Goal: Navigation & Orientation: Find specific page/section

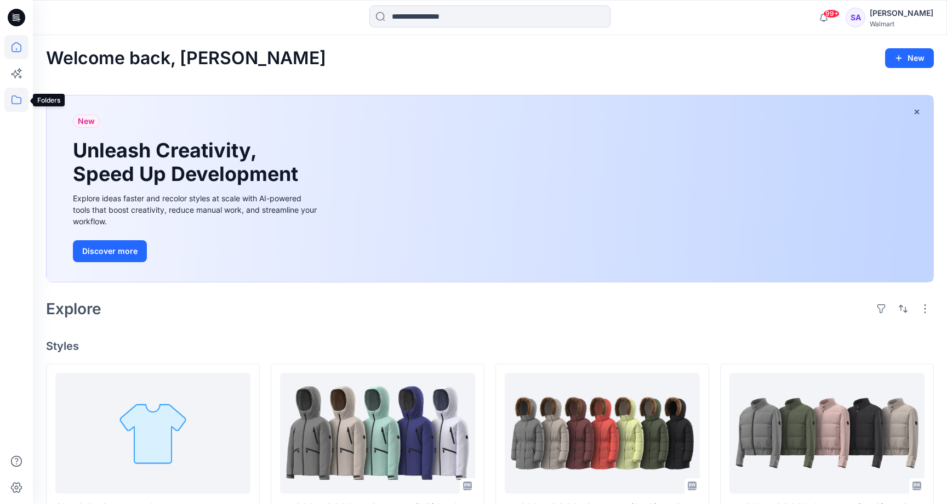
click at [19, 93] on icon at bounding box center [16, 100] width 24 height 24
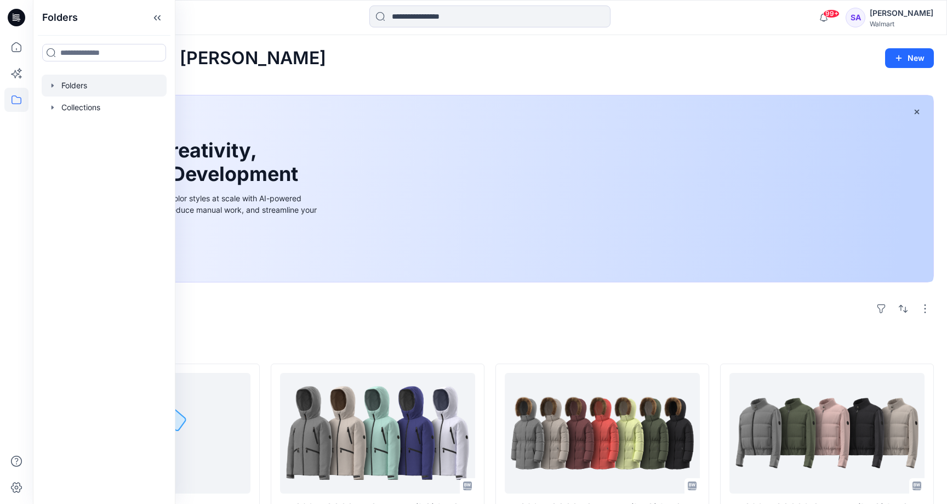
click at [106, 88] on div at bounding box center [104, 86] width 125 height 22
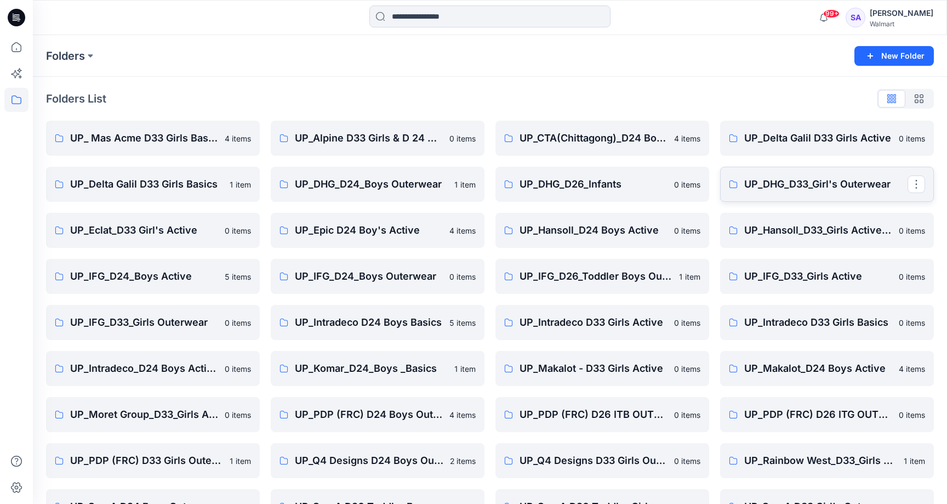
click at [823, 183] on p "UP_DHG_D33_Girl's Outerwear" at bounding box center [825, 184] width 163 height 15
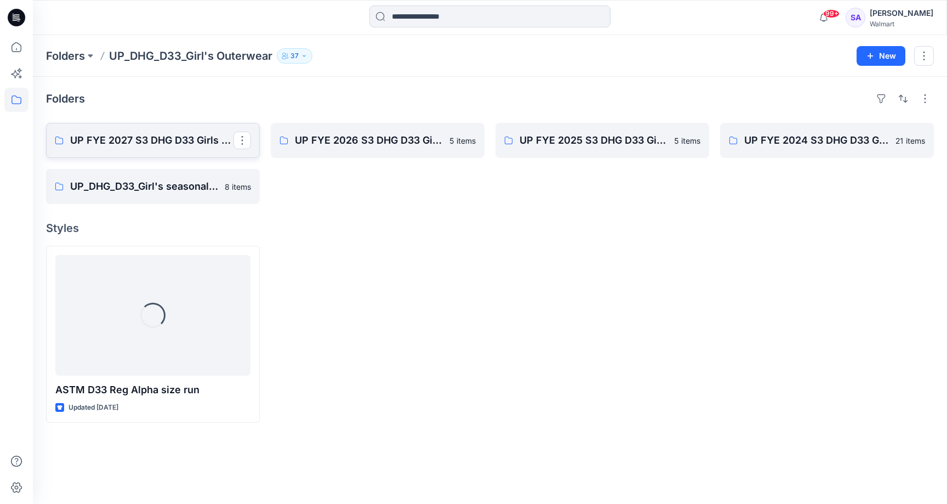
click at [163, 147] on p "UP FYE 2027 S3 DHG D33 Girls Outerwear" at bounding box center [151, 140] width 163 height 15
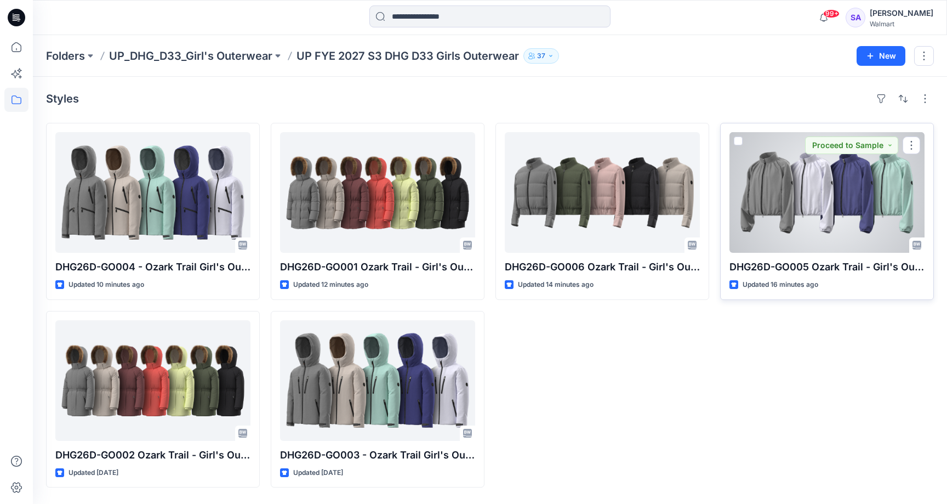
click at [817, 195] on div at bounding box center [827, 192] width 195 height 121
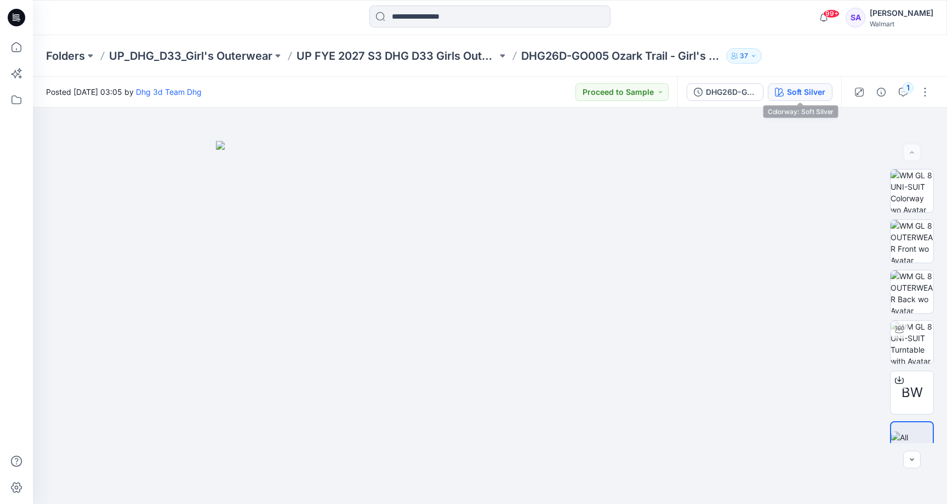
click at [806, 94] on div "Soft Silver" at bounding box center [806, 92] width 38 height 12
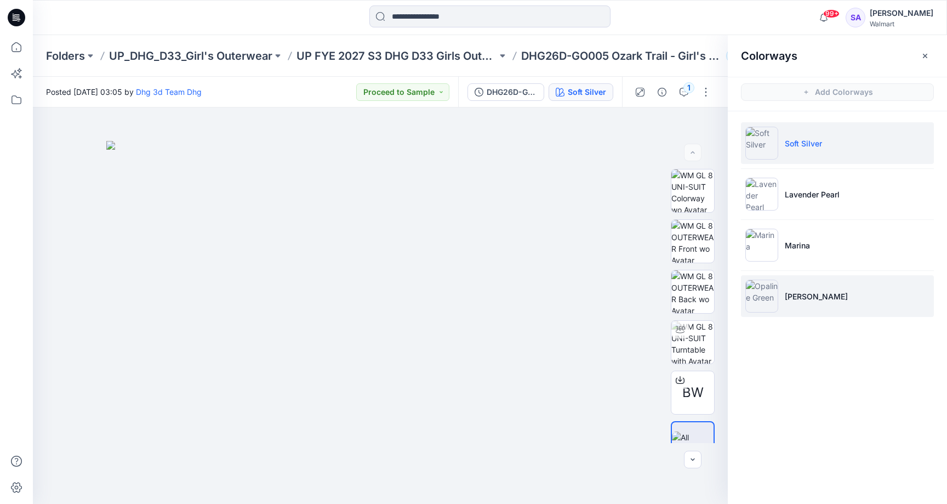
click at [801, 298] on p "[PERSON_NAME]" at bounding box center [816, 297] width 63 height 12
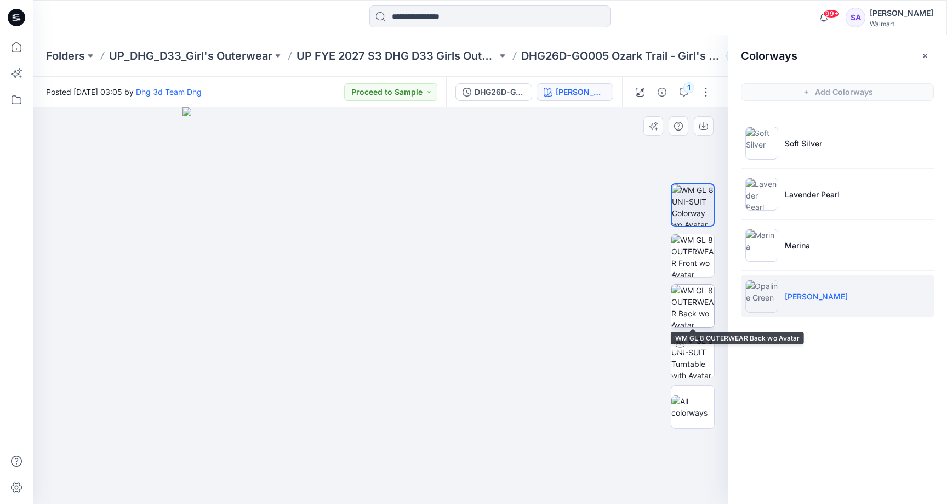
click at [698, 307] on img at bounding box center [693, 306] width 43 height 43
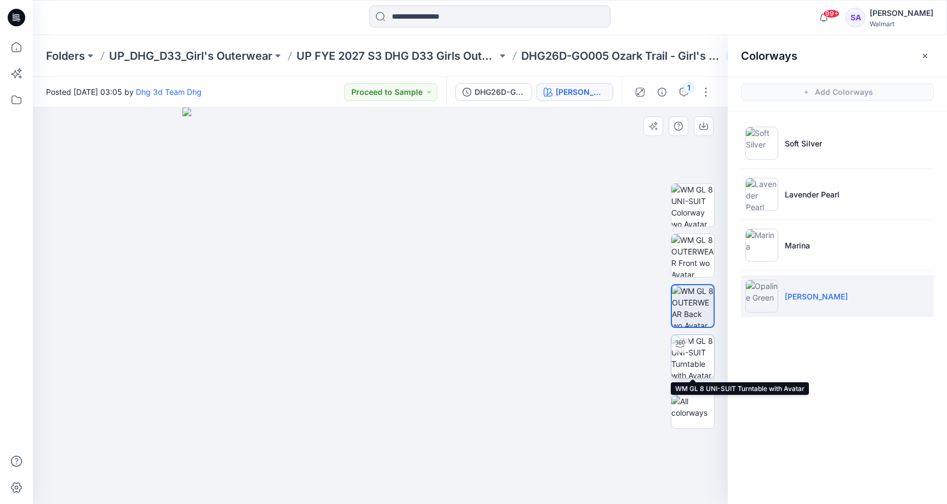
click at [701, 355] on img at bounding box center [693, 356] width 43 height 43
